Goal: Task Accomplishment & Management: Manage account settings

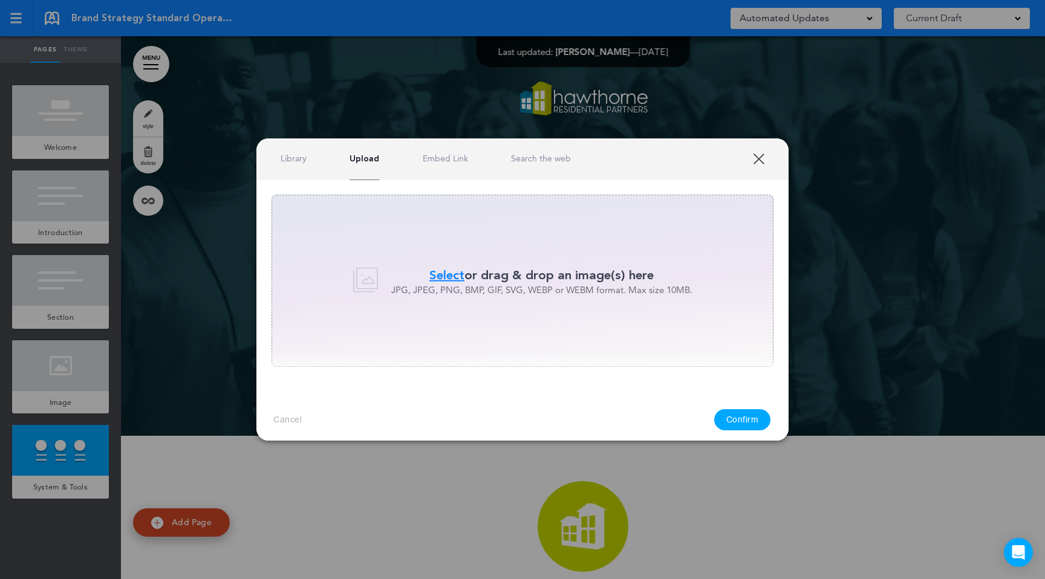
scroll to position [1749, 0]
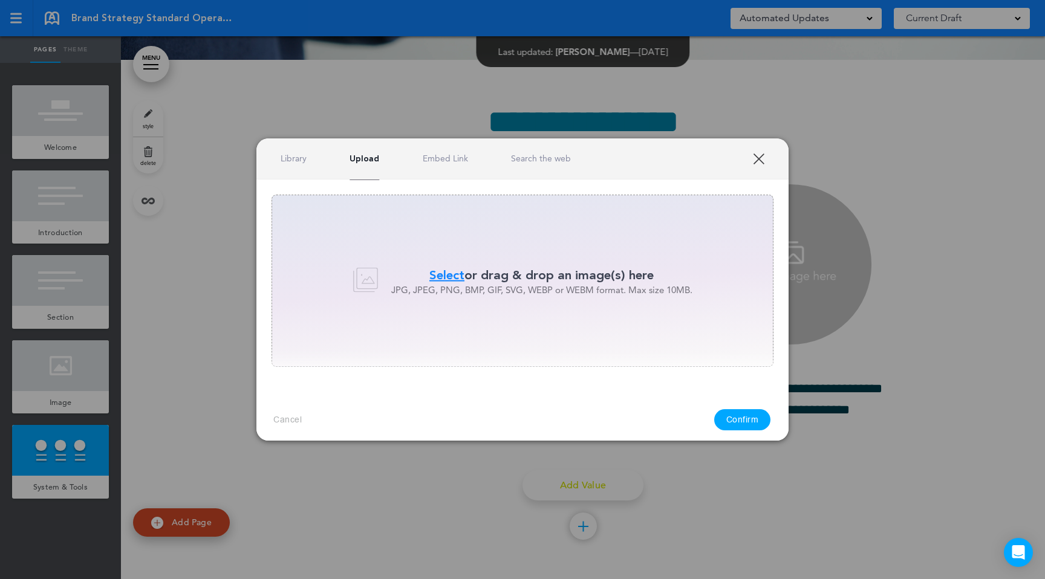
click at [756, 151] on div "Library Upload Embed Link Search the web" at bounding box center [522, 158] width 532 height 41
click at [763, 165] on div "Library Upload Embed Link Search the web" at bounding box center [522, 158] width 532 height 41
click at [763, 160] on link "XXX" at bounding box center [758, 158] width 11 height 11
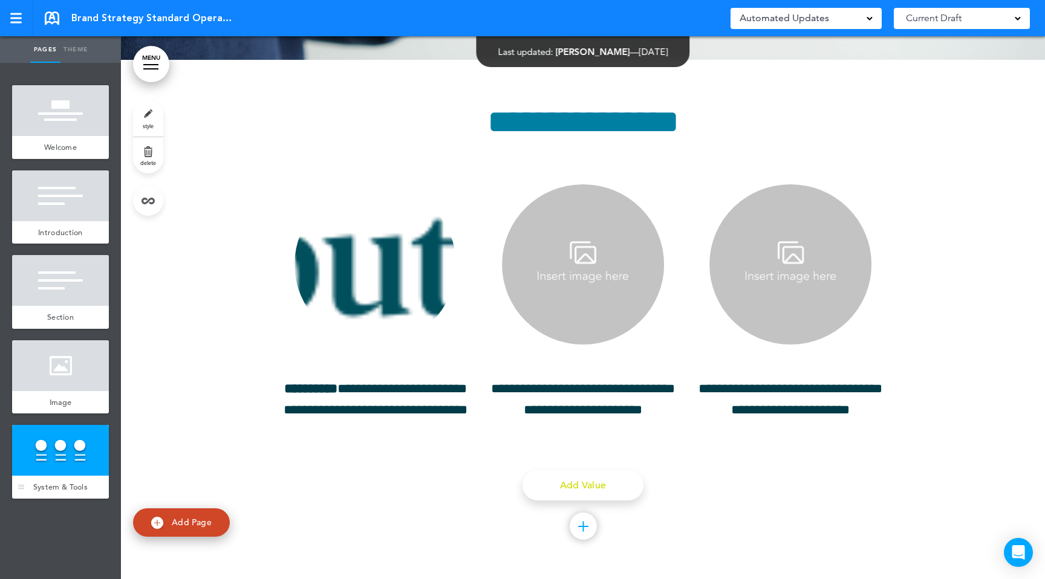
click at [51, 457] on div at bounding box center [60, 450] width 97 height 51
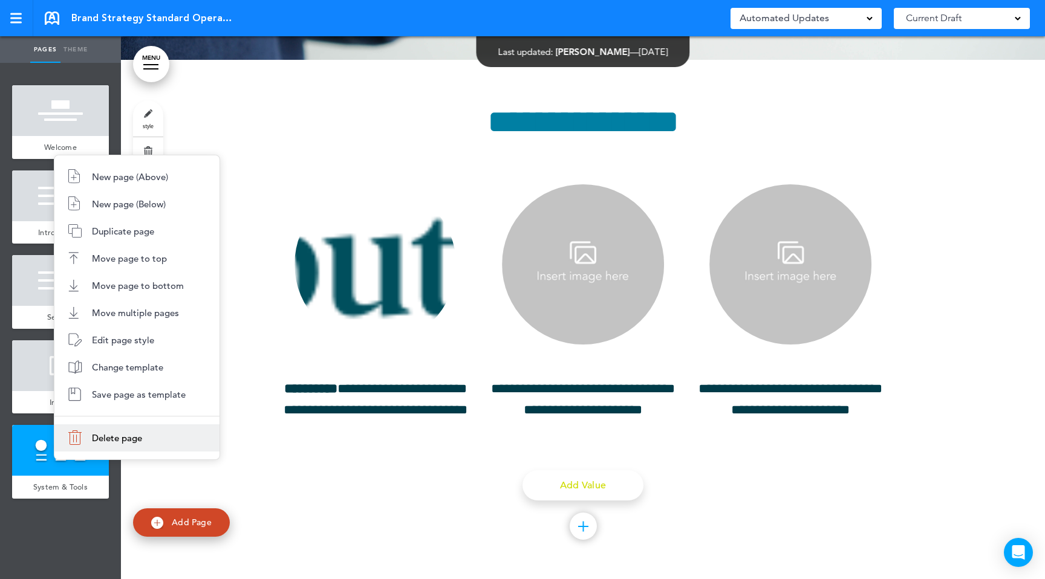
click at [85, 446] on li "Delete page" at bounding box center [136, 438] width 165 height 27
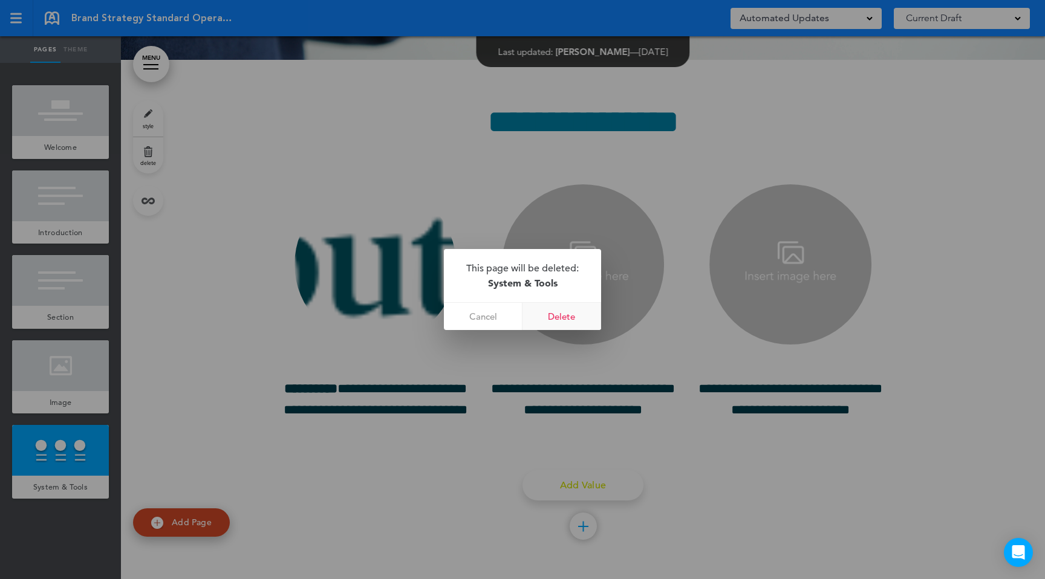
click at [554, 319] on link "Delete" at bounding box center [562, 316] width 79 height 27
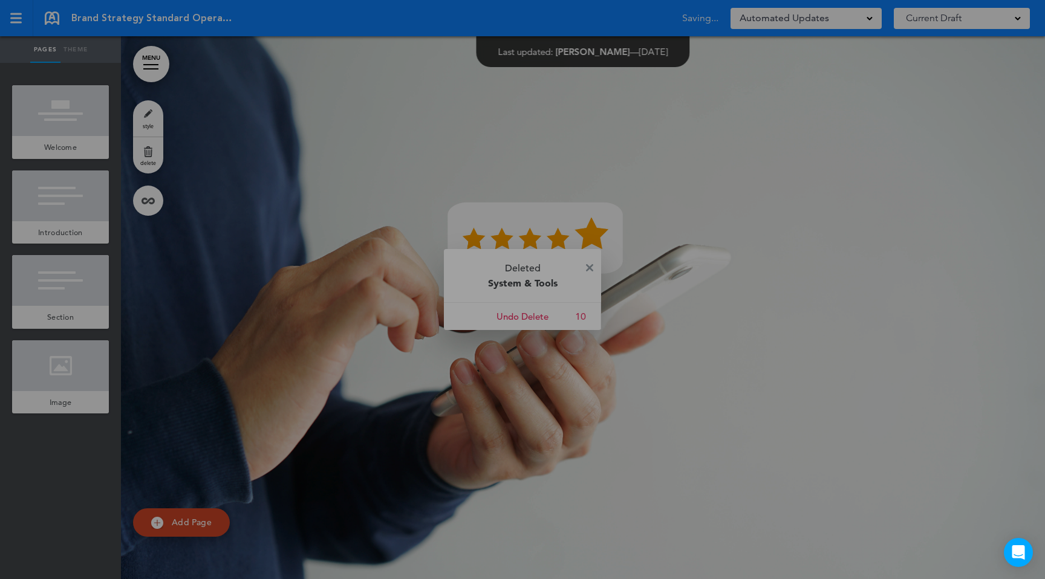
scroll to position [1230, 0]
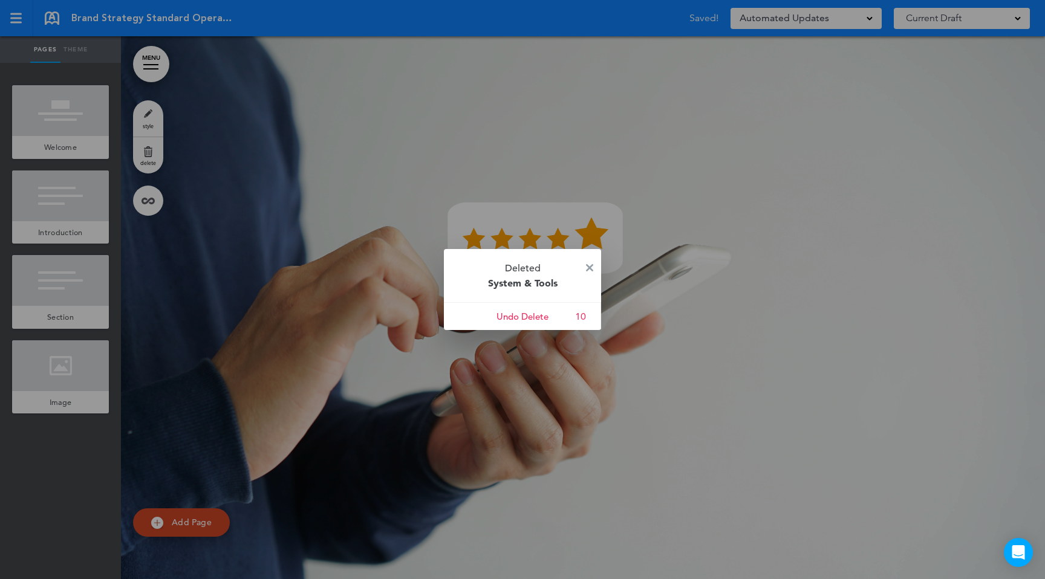
click at [39, 325] on div at bounding box center [522, 289] width 1045 height 579
click at [43, 310] on div at bounding box center [522, 289] width 1045 height 579
click at [591, 263] on p "Deleted System & Tools" at bounding box center [522, 275] width 157 height 53
click at [594, 267] on p "Deleted System & Tools" at bounding box center [522, 275] width 157 height 53
click at [588, 269] on img at bounding box center [589, 267] width 7 height 7
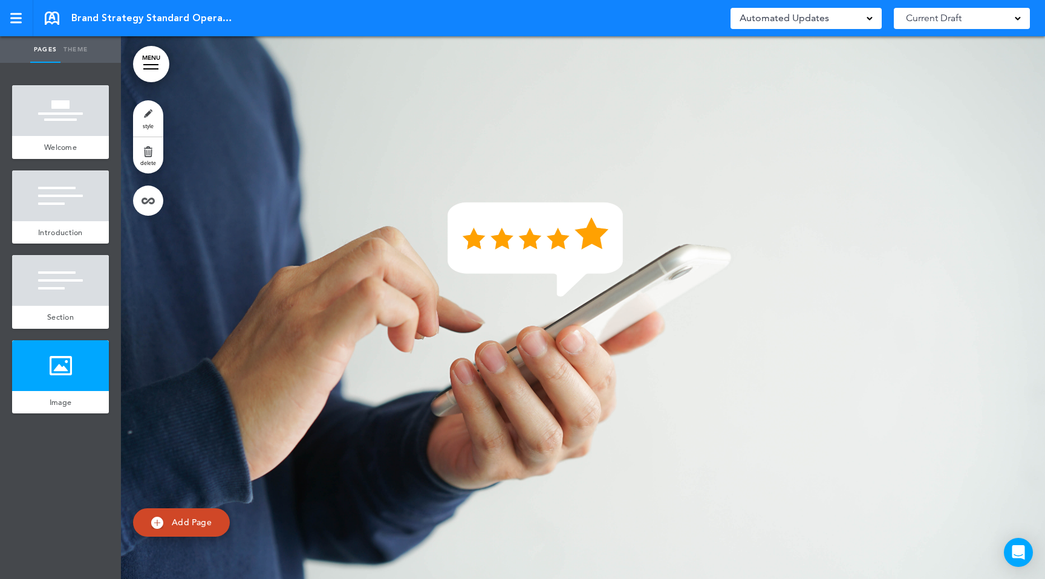
click at [194, 522] on span "Add Page" at bounding box center [192, 522] width 40 height 11
